Goal: Task Accomplishment & Management: Complete application form

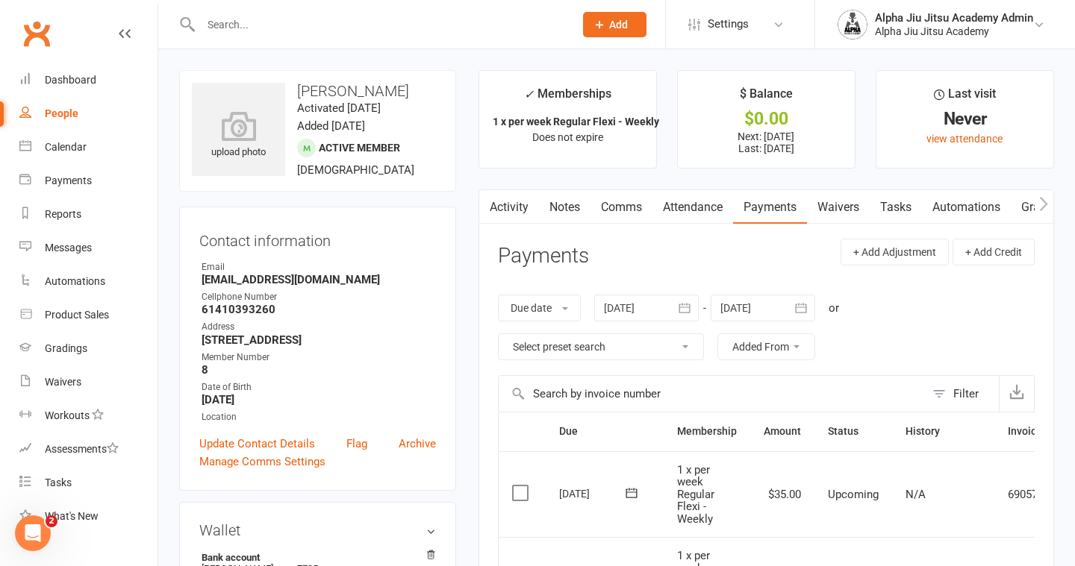
click at [84, 107] on link "People" at bounding box center [88, 114] width 138 height 34
select select "100"
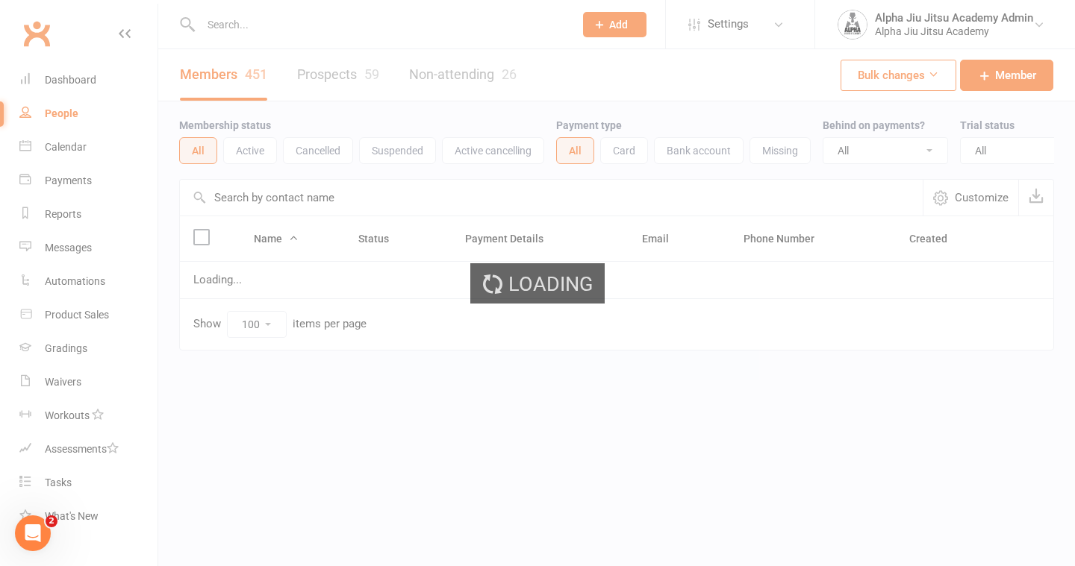
click at [287, 200] on input "text" at bounding box center [551, 198] width 743 height 36
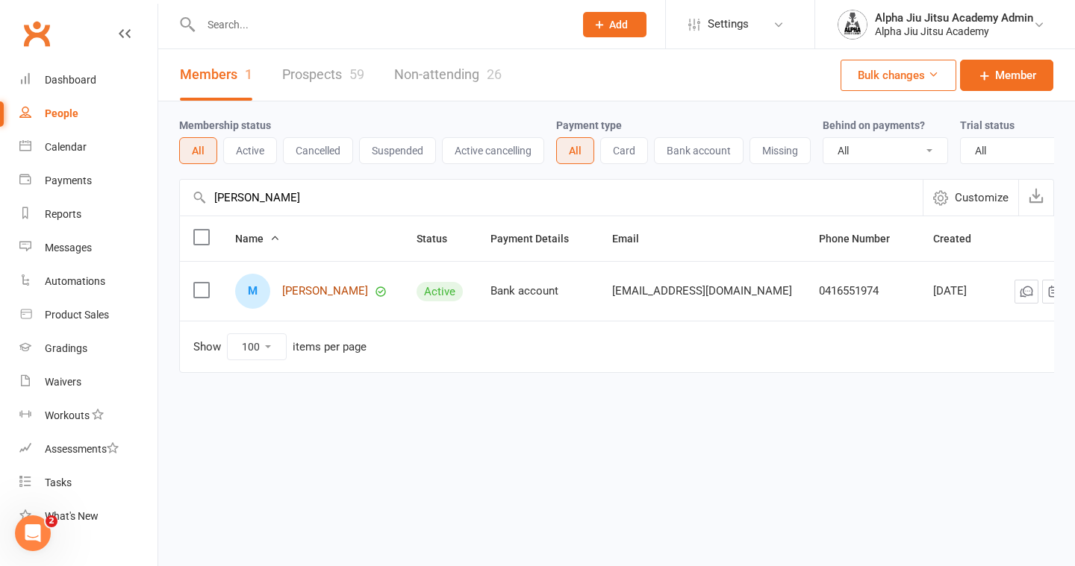
type input "[PERSON_NAME]"
click at [299, 285] on link "[PERSON_NAME]" at bounding box center [325, 291] width 86 height 13
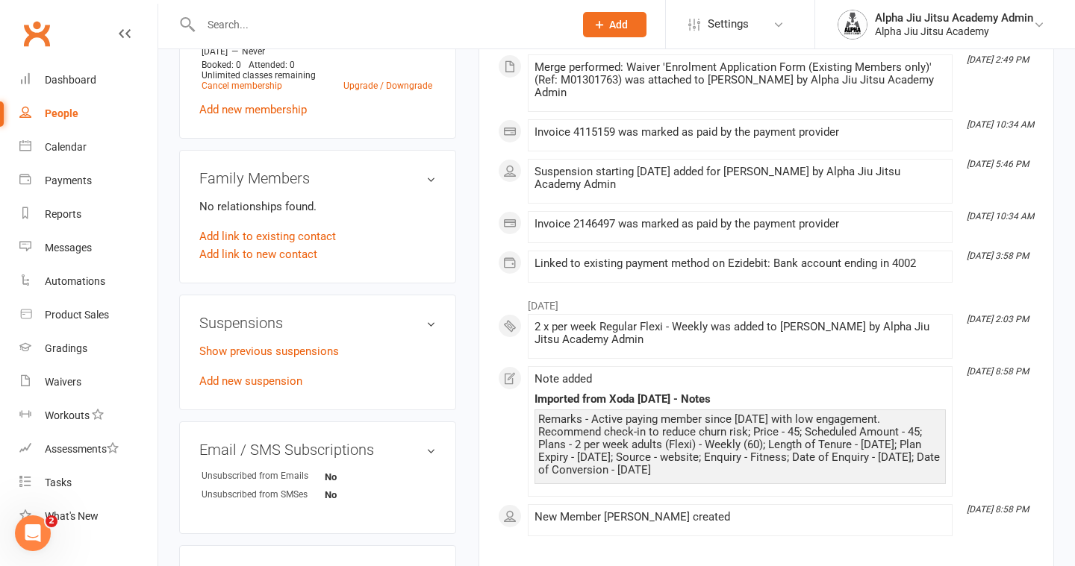
scroll to position [678, 0]
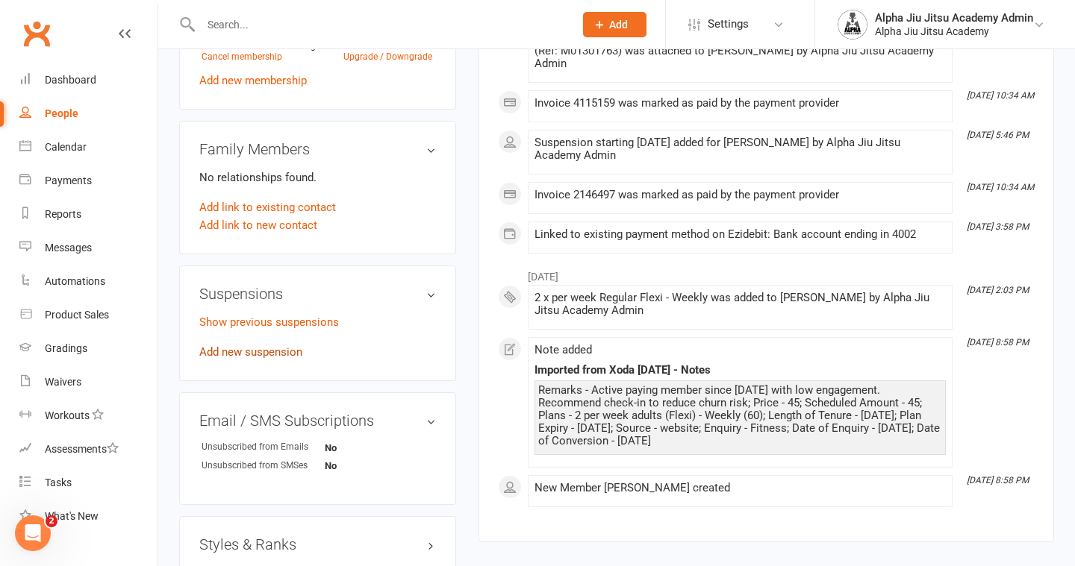
click at [281, 350] on link "Add new suspension" at bounding box center [250, 352] width 103 height 13
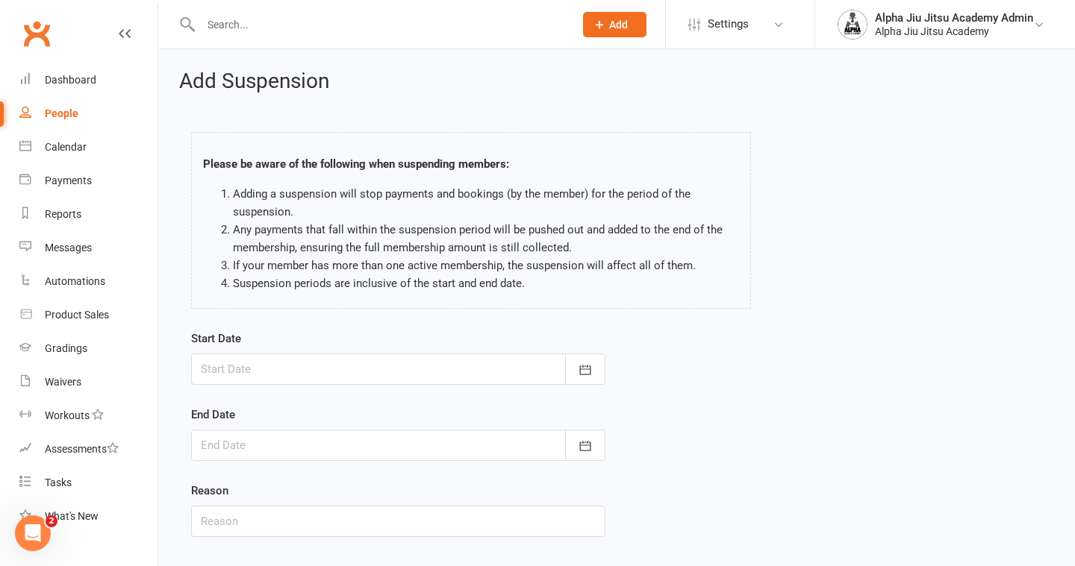
click at [278, 378] on div at bounding box center [398, 369] width 414 height 31
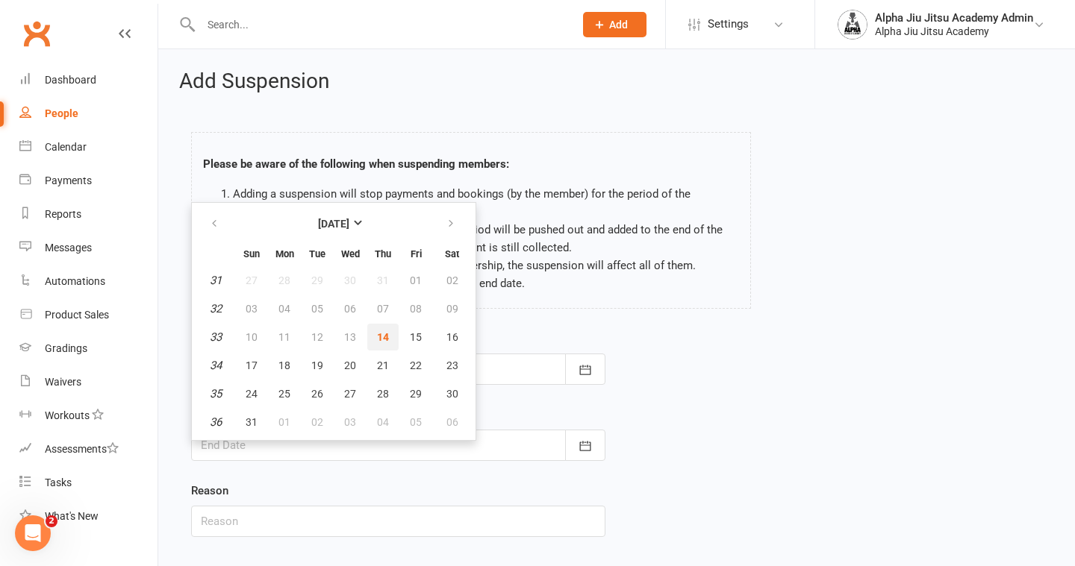
click at [386, 335] on span "14" at bounding box center [383, 337] width 12 height 12
type input "[DATE]"
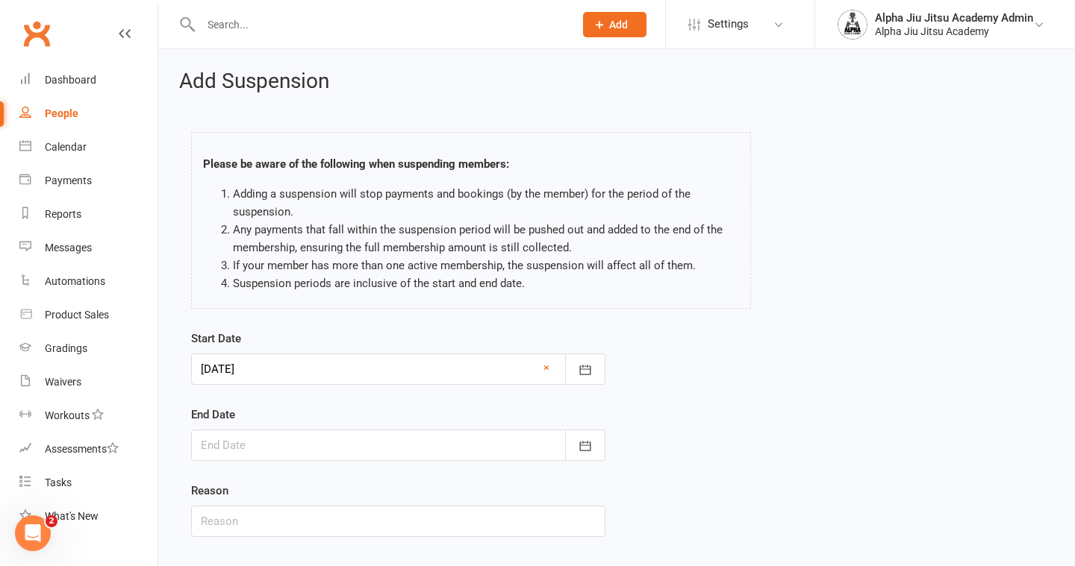
click at [354, 428] on div "End Date [DATE] Sun Mon Tue Wed Thu Fri Sat 31 27 28 29 30 31 01 02 32 03 04 05…" at bounding box center [398, 433] width 414 height 55
click at [347, 455] on div at bounding box center [398, 445] width 414 height 31
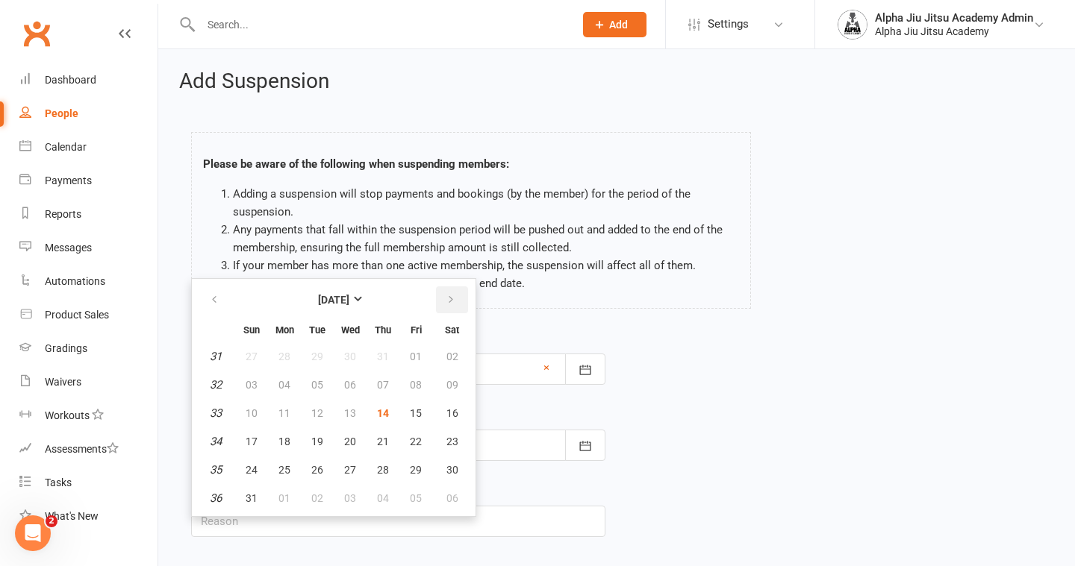
click at [449, 299] on icon "button" at bounding box center [451, 300] width 10 height 12
click at [387, 415] on span "13" at bounding box center [383, 413] width 12 height 12
type input "[DATE]"
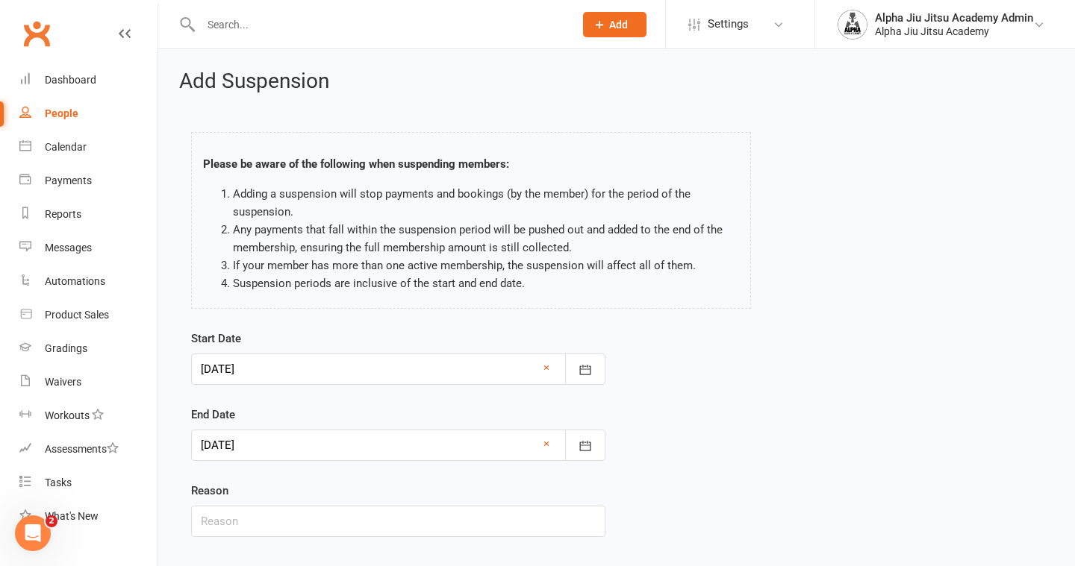
scroll to position [90, 0]
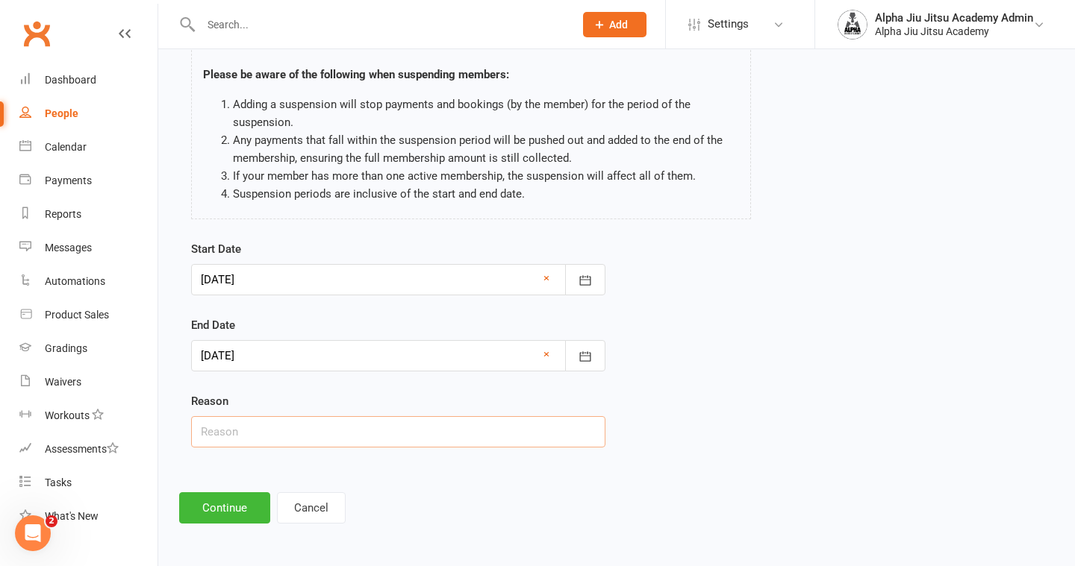
click at [308, 443] on input "text" at bounding box center [398, 431] width 414 height 31
type input "Injury"
click at [205, 521] on button "Continue" at bounding box center [224, 508] width 91 height 31
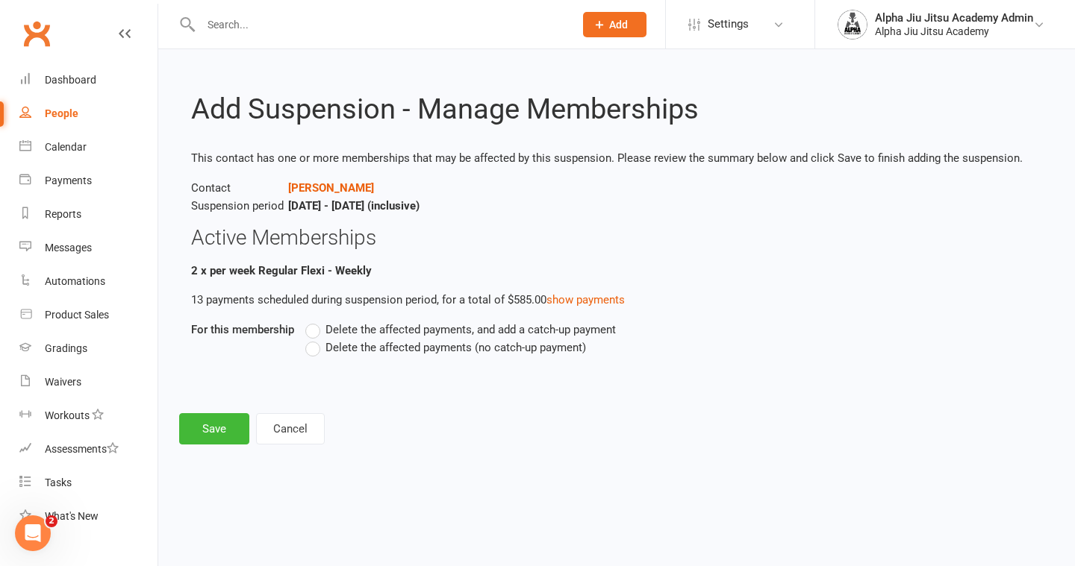
scroll to position [0, 0]
click at [316, 351] on label "Delete the affected payments (no catch-up payment)" at bounding box center [445, 348] width 281 height 18
click at [315, 339] on input "Delete the affected payments (no catch-up payment)" at bounding box center [310, 339] width 10 height 0
click at [214, 432] on button "Save" at bounding box center [214, 428] width 70 height 31
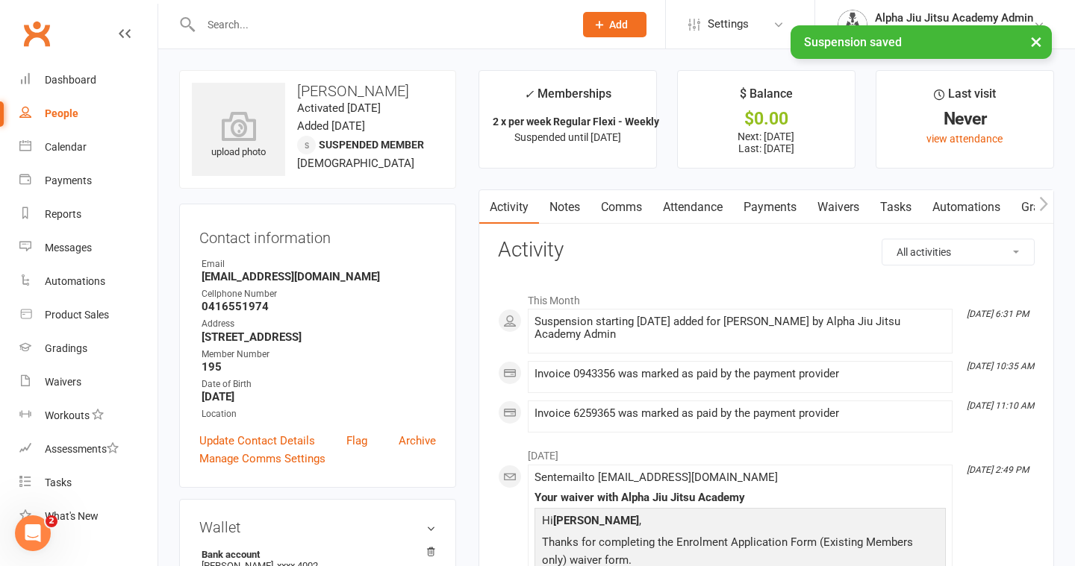
click at [91, 112] on link "People" at bounding box center [88, 114] width 138 height 34
select select "100"
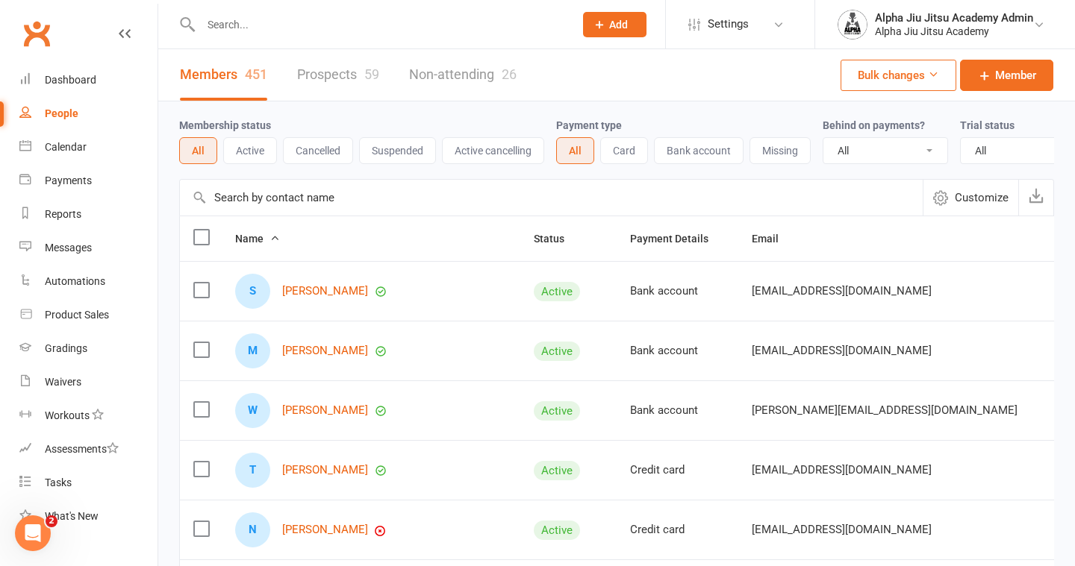
click at [293, 208] on input "text" at bounding box center [551, 198] width 743 height 36
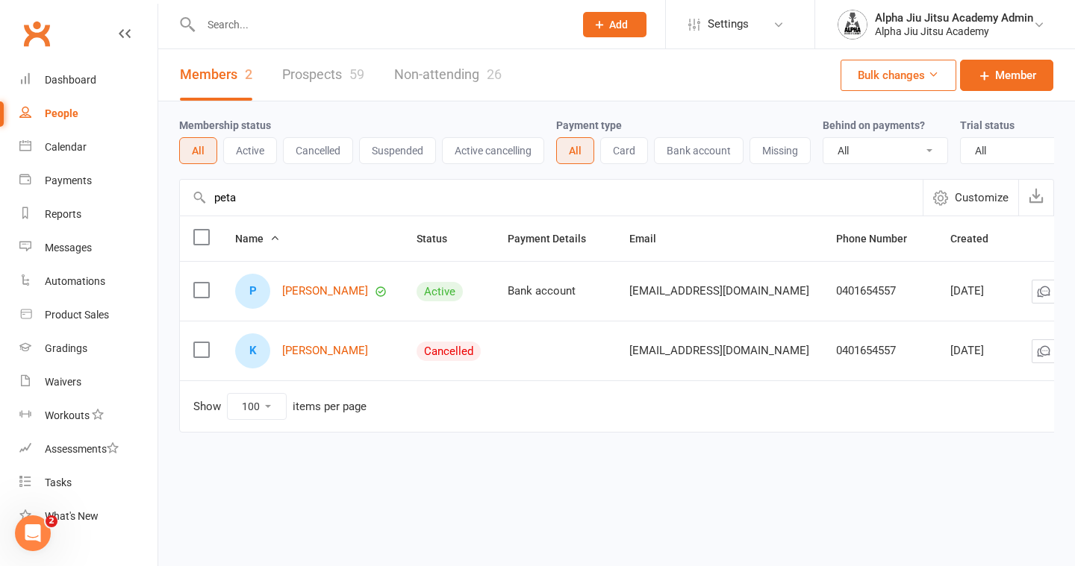
type input "peta"
click at [57, 126] on link "People" at bounding box center [88, 114] width 138 height 34
click at [63, 119] on div "People" at bounding box center [62, 113] width 34 height 12
click at [236, 201] on input "peta" at bounding box center [551, 198] width 743 height 36
